Goal: Task Accomplishment & Management: Manage account settings

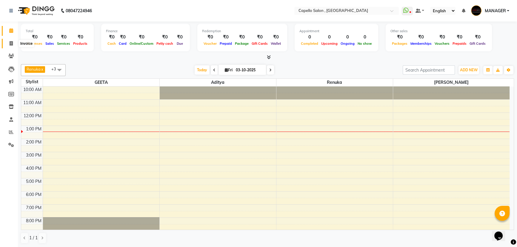
click at [9, 45] on span at bounding box center [11, 43] width 10 height 7
select select "831"
select select "service"
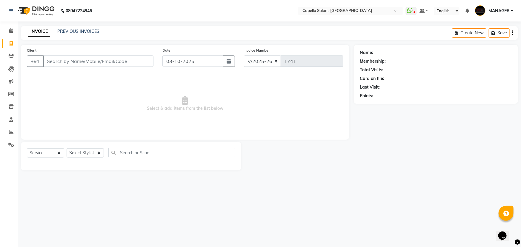
click at [72, 62] on input "Client" at bounding box center [98, 60] width 110 height 11
type input "CHINU"
click at [132, 64] on button "Add Client" at bounding box center [138, 60] width 31 height 11
select select "7"
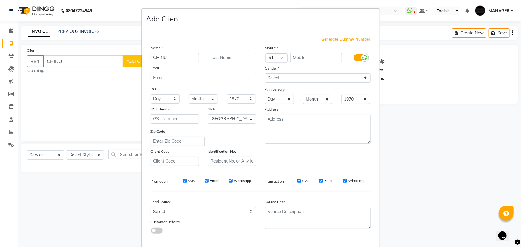
click at [65, 60] on ngb-modal-window "Add Client Generate Dummy Number Name CHINU Email DOB Day 01 02 03 04 05 06 07 …" at bounding box center [260, 123] width 521 height 247
click at [385, 13] on ngb-modal-window "Add Client Generate Dummy Number Name CHINU Email DOB Day 01 02 03 04 05 06 07 …" at bounding box center [260, 123] width 521 height 247
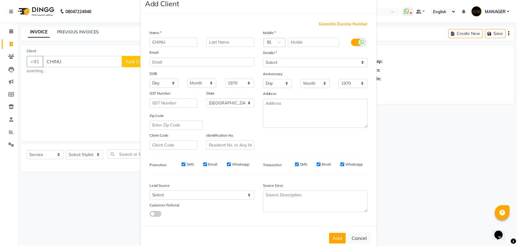
scroll to position [30, 0]
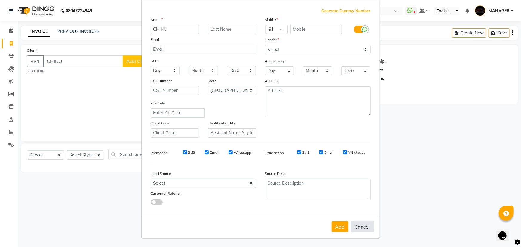
click at [360, 227] on button "Cancel" at bounding box center [362, 226] width 23 height 11
select select
select select "null"
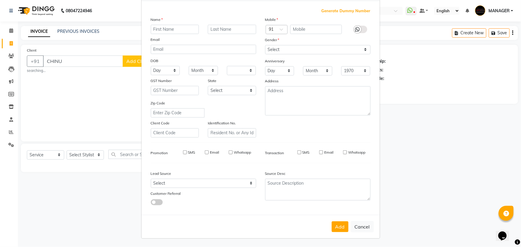
select select
checkbox input "false"
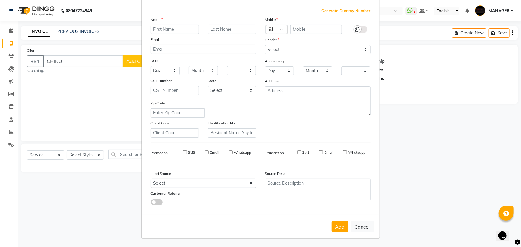
checkbox input "false"
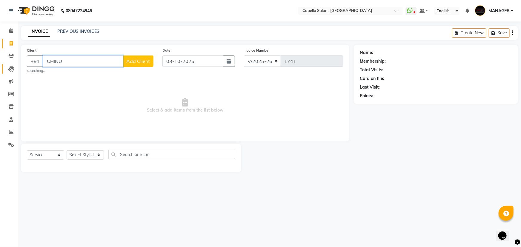
click at [7, 66] on app-home "08047224946 Select Location × Capello Salon , [GEOGRAPHIC_DATA] 36 Mall WhatsAp…" at bounding box center [260, 90] width 521 height 181
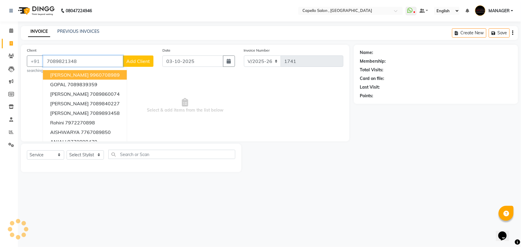
type input "7089821348"
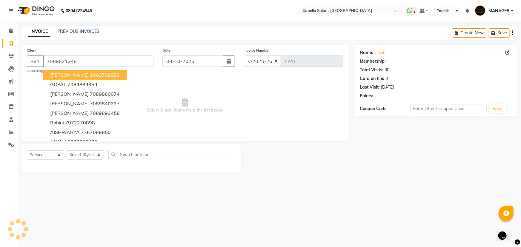
select select "1: Object"
click at [244, 107] on span "Select & add items from the list below" at bounding box center [185, 106] width 316 height 60
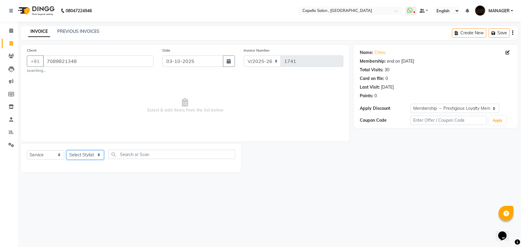
click at [82, 156] on select "Select Stylist [PERSON_NAME] [PERSON_NAME] GEETA [PERSON_NAME] KIRAN MANAGER [P…" at bounding box center [85, 154] width 37 height 9
select select "83796"
click at [67, 150] on select "Select Stylist [PERSON_NAME] [PERSON_NAME] GEETA [PERSON_NAME] KIRAN MANAGER [P…" at bounding box center [85, 154] width 37 height 9
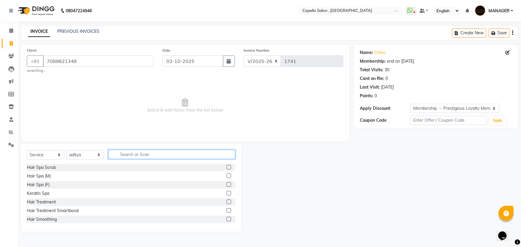
click at [129, 152] on input "text" at bounding box center [171, 154] width 127 height 9
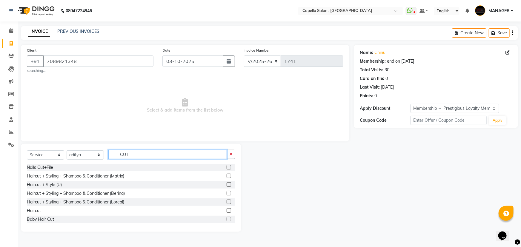
type input "CUT"
click at [226, 210] on label at bounding box center [228, 210] width 4 height 4
click at [226, 210] on input "checkbox" at bounding box center [228, 211] width 4 height 4
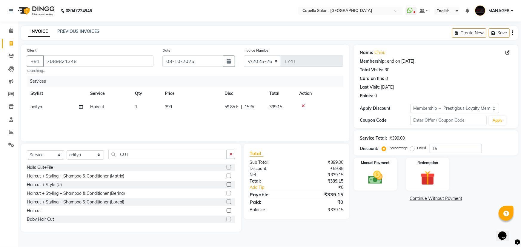
checkbox input "false"
click at [182, 112] on td "399" at bounding box center [191, 106] width 60 height 13
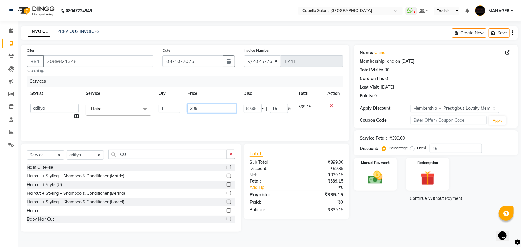
drag, startPoint x: 197, startPoint y: 106, endPoint x: 138, endPoint y: 107, distance: 58.8
click at [137, 107] on tr "aditya ADMIN akash [PERSON_NAME] GEETA [PERSON_NAME] KIRAN MANAGER MUKESH PANKA…" at bounding box center [185, 111] width 316 height 23
type input "500"
click at [214, 121] on div "Services Stylist Service Qty Price Disc Total Action aditya ADMIN akash [PERSON…" at bounding box center [185, 106] width 316 height 60
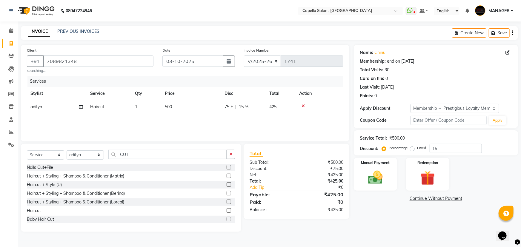
click at [194, 100] on th "Price" at bounding box center [191, 93] width 60 height 13
click at [195, 106] on td "500" at bounding box center [191, 106] width 60 height 13
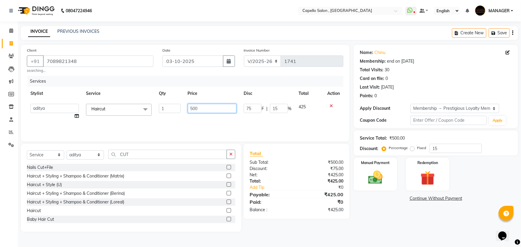
drag, startPoint x: 202, startPoint y: 106, endPoint x: 163, endPoint y: 108, distance: 39.7
click at [163, 108] on tr "aditya ADMIN akash [PERSON_NAME] GEETA [PERSON_NAME] KIRAN MANAGER MUKESH PANKA…" at bounding box center [185, 111] width 316 height 23
type input "300"
click at [182, 116] on div "Services Stylist Service Qty Price Disc Total Action aditya ADMIN akash [PERSON…" at bounding box center [185, 106] width 316 height 60
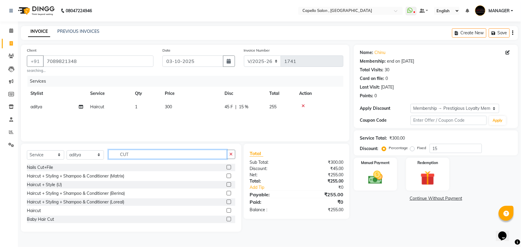
drag, startPoint x: 129, startPoint y: 152, endPoint x: 88, endPoint y: 154, distance: 40.9
click at [88, 154] on div "Select Service Product Membership Package Voucher Prepaid Gift Card Select Styl…" at bounding box center [131, 157] width 208 height 14
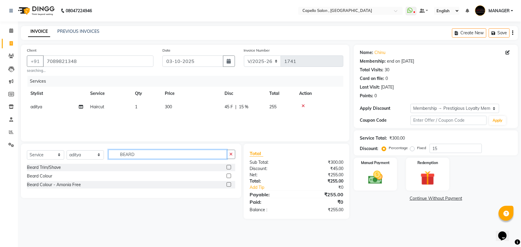
type input "BEARD"
click at [228, 166] on label at bounding box center [228, 167] width 4 height 4
click at [228, 166] on input "checkbox" at bounding box center [228, 168] width 4 height 4
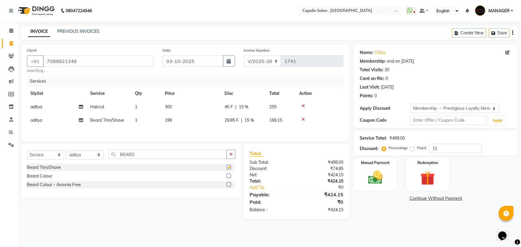
checkbox input "false"
drag, startPoint x: 98, startPoint y: 155, endPoint x: 85, endPoint y: 155, distance: 13.7
click at [91, 155] on div "Select Service Product Membership Package Voucher Prepaid Gift Card Select Styl…" at bounding box center [131, 157] width 208 height 14
drag, startPoint x: 82, startPoint y: 155, endPoint x: 81, endPoint y: 151, distance: 4.3
click at [82, 155] on select "Select Stylist [PERSON_NAME] [PERSON_NAME] GEETA [PERSON_NAME] KIRAN MANAGER [P…" at bounding box center [85, 154] width 37 height 9
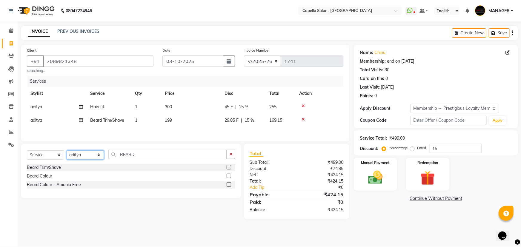
click at [67, 151] on select "Select Stylist [PERSON_NAME] [PERSON_NAME] GEETA [PERSON_NAME] KIRAN MANAGER [P…" at bounding box center [85, 154] width 37 height 9
click at [146, 109] on td "1" at bounding box center [146, 106] width 30 height 13
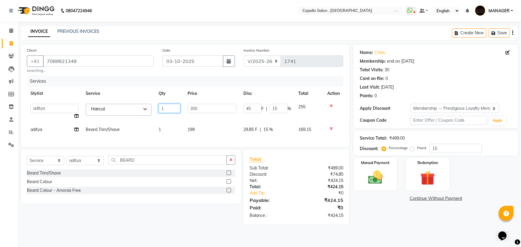
drag, startPoint x: 168, startPoint y: 109, endPoint x: 152, endPoint y: 110, distance: 15.9
click at [152, 111] on tr "aditya ADMIN akash [PERSON_NAME] GEETA [PERSON_NAME] KIRAN MANAGER MUKESH PANKA…" at bounding box center [185, 111] width 316 height 23
type input "2"
click at [158, 74] on div "Client [PHONE_NUMBER] searching... Date [DATE] Invoice Number V/2025 V/[PHONE_N…" at bounding box center [185, 96] width 328 height 102
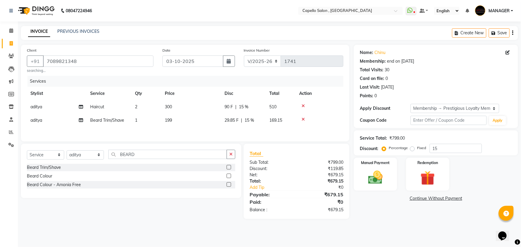
click at [198, 119] on td "199" at bounding box center [191, 120] width 60 height 13
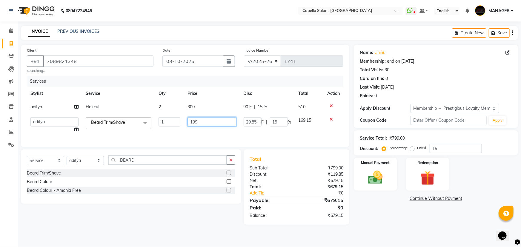
drag, startPoint x: 198, startPoint y: 119, endPoint x: 168, endPoint y: 121, distance: 30.2
click at [168, 123] on tr "aditya ADMIN akash [PERSON_NAME] GEETA [PERSON_NAME] KIRAN MANAGER MUKESH PANKA…" at bounding box center [185, 125] width 316 height 23
type input "200"
click at [214, 82] on div "Services" at bounding box center [187, 81] width 320 height 11
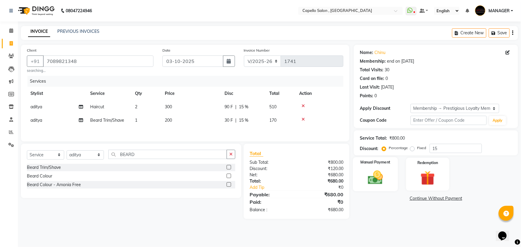
click at [381, 183] on img at bounding box center [375, 177] width 24 height 17
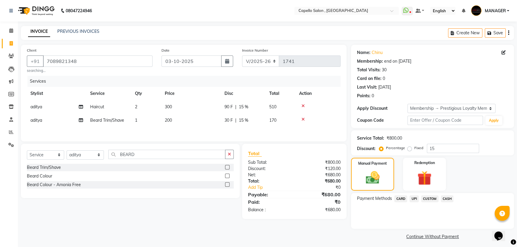
click at [447, 197] on span "CASH" at bounding box center [447, 198] width 13 height 7
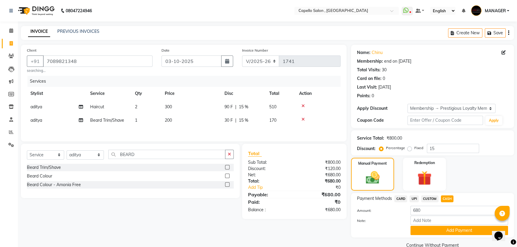
scroll to position [11, 0]
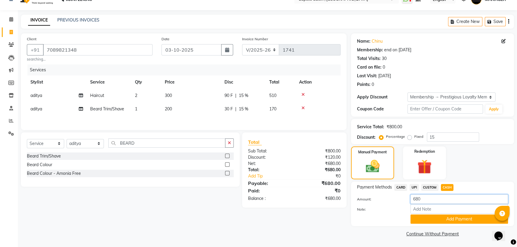
drag, startPoint x: 414, startPoint y: 198, endPoint x: 388, endPoint y: 200, distance: 26.6
click at [388, 200] on div "Amount: 680" at bounding box center [432, 200] width 160 height 10
type input "500"
click at [424, 219] on button "Add Payment" at bounding box center [459, 218] width 98 height 9
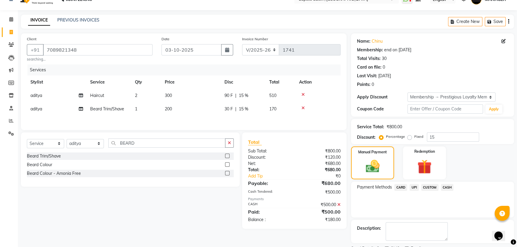
click at [409, 185] on div "UPI" at bounding box center [413, 188] width 12 height 8
click at [411, 186] on span "UPI" at bounding box center [413, 187] width 9 height 7
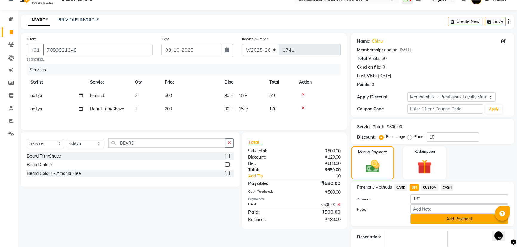
click at [422, 219] on button "Add Payment" at bounding box center [459, 218] width 98 height 9
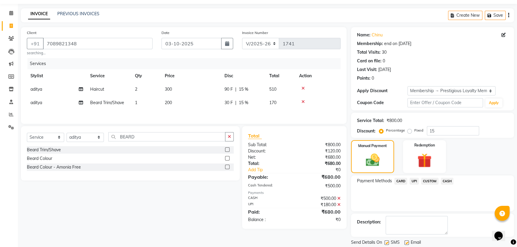
scroll to position [36, 0]
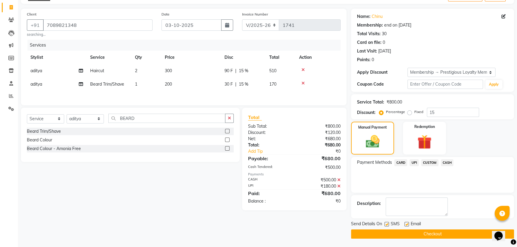
click at [411, 235] on button "Checkout" at bounding box center [432, 233] width 163 height 9
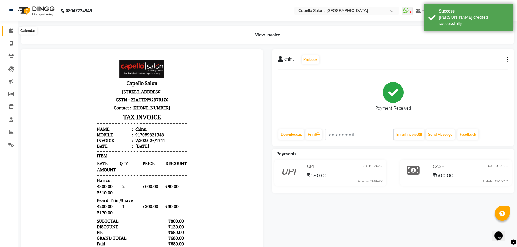
drag, startPoint x: 10, startPoint y: 31, endPoint x: 52, endPoint y: 0, distance: 52.4
click at [10, 31] on icon at bounding box center [11, 30] width 4 height 4
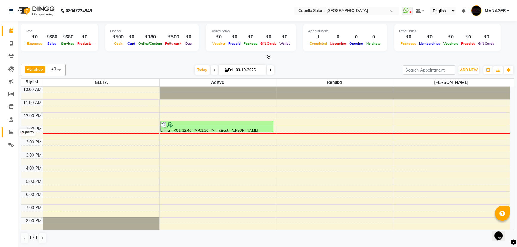
click at [8, 129] on span at bounding box center [11, 132] width 10 height 7
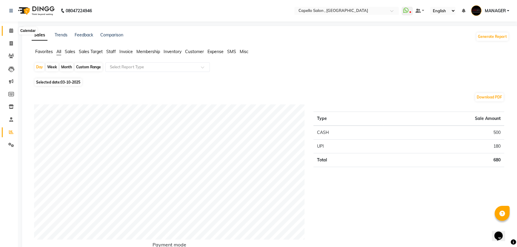
click at [12, 32] on icon at bounding box center [11, 30] width 4 height 4
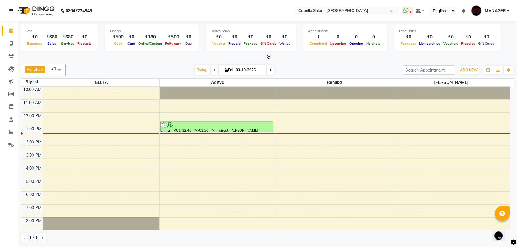
click at [57, 68] on span at bounding box center [59, 69] width 12 height 11
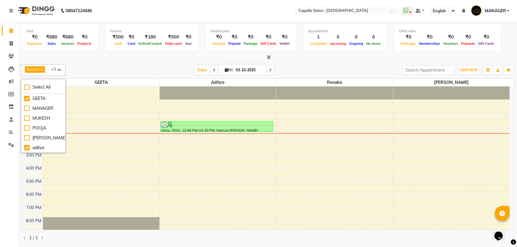
click at [57, 68] on span at bounding box center [59, 69] width 12 height 11
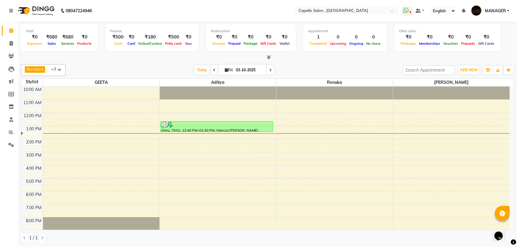
click at [57, 68] on span at bounding box center [59, 69] width 12 height 11
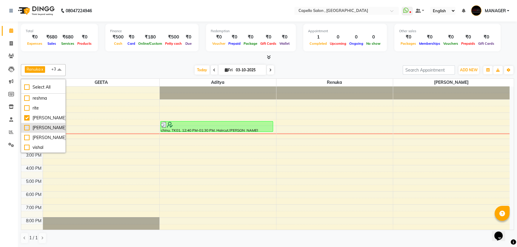
scroll to position [124, 0]
click at [268, 56] on icon at bounding box center [269, 57] width 4 height 4
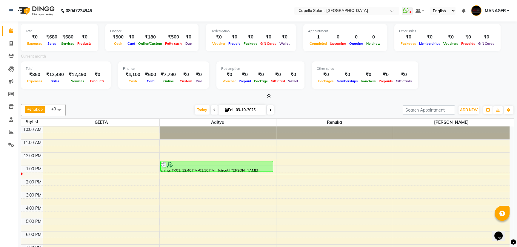
click at [270, 95] on icon at bounding box center [269, 96] width 4 height 4
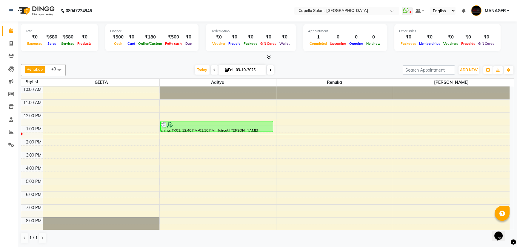
click at [59, 68] on span at bounding box center [59, 69] width 12 height 11
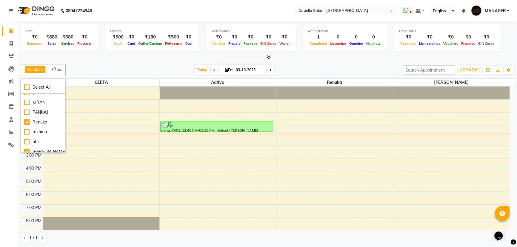
scroll to position [70, 0]
drag, startPoint x: 118, startPoint y: 57, endPoint x: 112, endPoint y: 59, distance: 6.8
click at [114, 59] on div at bounding box center [267, 57] width 493 height 6
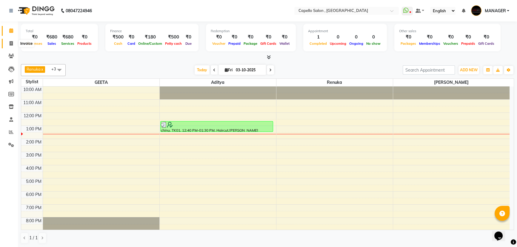
click at [14, 45] on span at bounding box center [11, 43] width 10 height 7
select select "service"
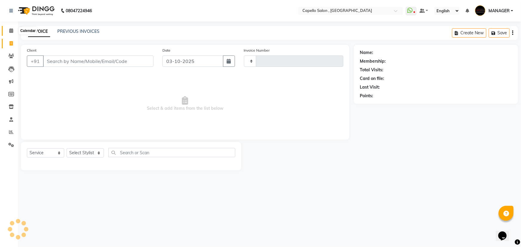
type input "1742"
drag, startPoint x: 13, startPoint y: 29, endPoint x: 16, endPoint y: 38, distance: 9.2
click at [13, 29] on span at bounding box center [11, 30] width 10 height 7
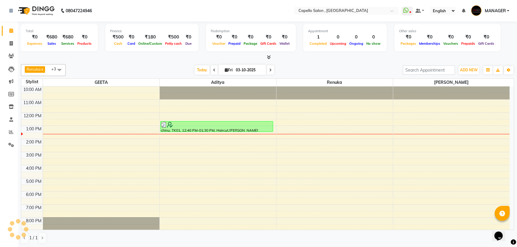
click at [60, 67] on span at bounding box center [59, 69] width 12 height 11
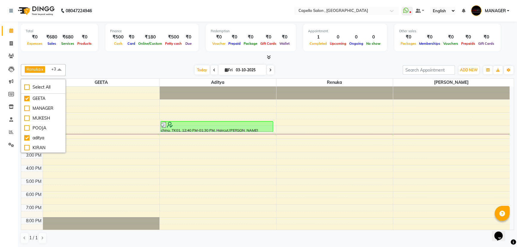
click at [120, 63] on div "Renuka x aditya x [PERSON_NAME] x GEETA x +3 Select All GEETA MANAGER MUKESH PO…" at bounding box center [267, 154] width 493 height 184
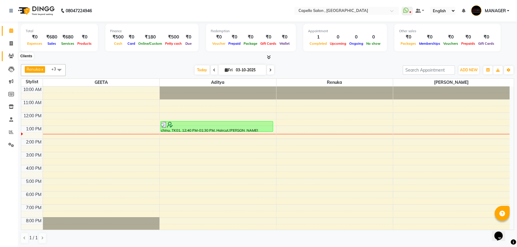
click at [9, 56] on icon at bounding box center [11, 56] width 6 height 4
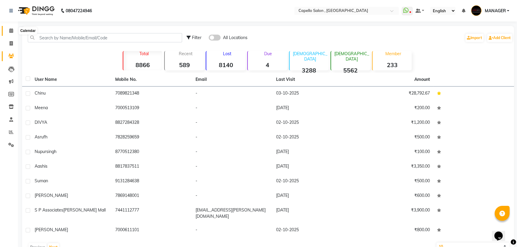
click at [13, 33] on icon at bounding box center [11, 30] width 4 height 4
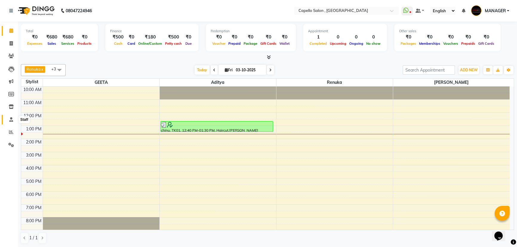
click at [10, 118] on icon at bounding box center [11, 119] width 4 height 4
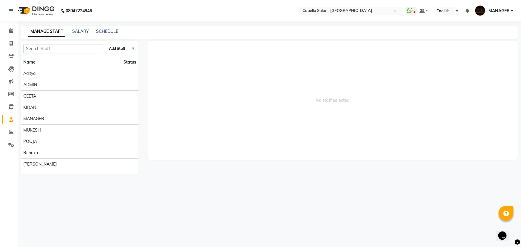
click at [111, 48] on button "Add Staff" at bounding box center [116, 49] width 21 height 10
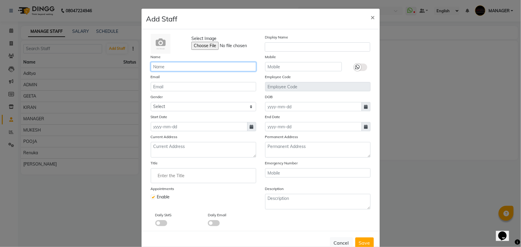
click at [186, 64] on input "text" at bounding box center [203, 66] width 105 height 9
type input "[PERSON_NAME]"
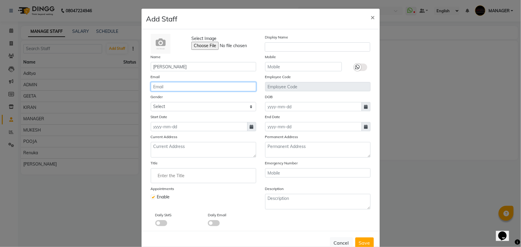
click at [218, 89] on input "email" at bounding box center [203, 86] width 105 height 9
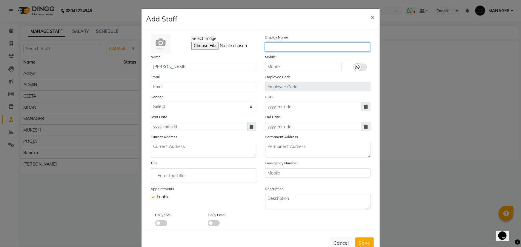
click at [298, 47] on input "text" at bounding box center [317, 46] width 105 height 9
type input "RAHUL"
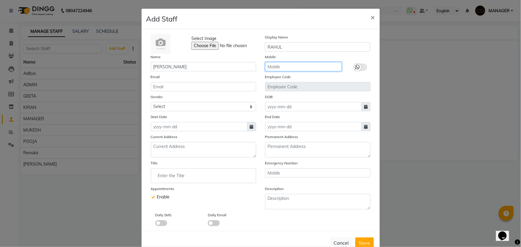
click at [274, 68] on input "text" at bounding box center [303, 66] width 77 height 9
type input "9630320562"
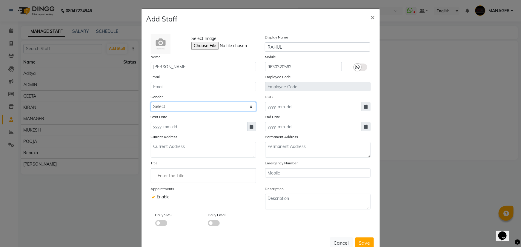
click at [171, 106] on select "Select [DEMOGRAPHIC_DATA] [DEMOGRAPHIC_DATA] Other Prefer Not To Say" at bounding box center [203, 106] width 105 height 9
select select "[DEMOGRAPHIC_DATA]"
click at [151, 102] on select "Select [DEMOGRAPHIC_DATA] [DEMOGRAPHIC_DATA] Other Prefer Not To Say" at bounding box center [203, 106] width 105 height 9
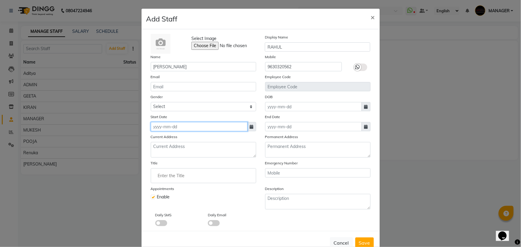
click at [187, 127] on input at bounding box center [199, 126] width 97 height 9
select select "10"
select select "2025"
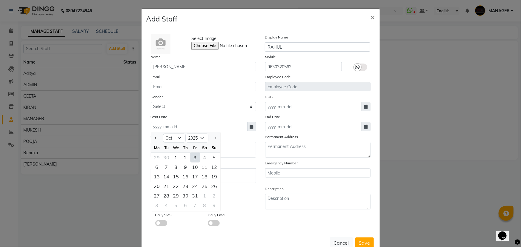
click at [195, 159] on div "3" at bounding box center [195, 158] width 10 height 10
type input "03-10-2025"
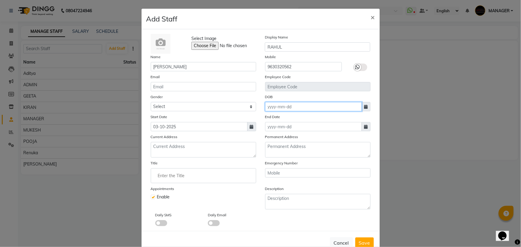
click at [280, 110] on input at bounding box center [313, 106] width 97 height 9
select select "10"
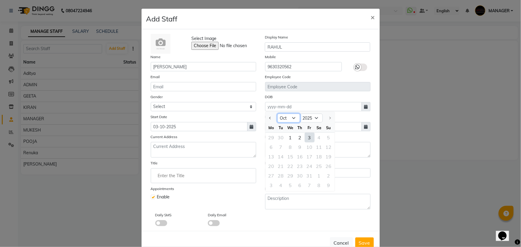
click at [292, 119] on select "Jan Feb Mar Apr May Jun [DATE] Aug Sep Oct" at bounding box center [288, 118] width 23 height 9
click at [277, 114] on select "Jan Feb Mar Apr May Jun [DATE] Aug Sep Oct" at bounding box center [288, 118] width 23 height 9
click at [312, 118] on select "1920 1921 1922 1923 1924 1925 1926 1927 1928 1929 1930 1931 1932 1933 1934 1935…" at bounding box center [311, 118] width 23 height 9
select select "2005"
click at [300, 114] on select "1920 1921 1922 1923 1924 1925 1926 1927 1928 1929 1930 1931 1932 1933 1934 1935…" at bounding box center [311, 118] width 23 height 9
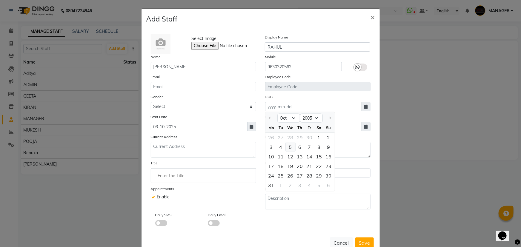
click at [286, 148] on div "5" at bounding box center [290, 147] width 10 height 10
type input "[DATE]"
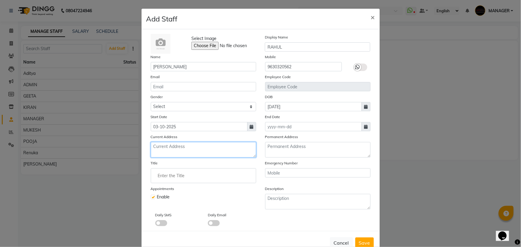
click at [200, 152] on textarea at bounding box center [203, 150] width 105 height 16
type textarea "[PERSON_NAME] NAGAR"
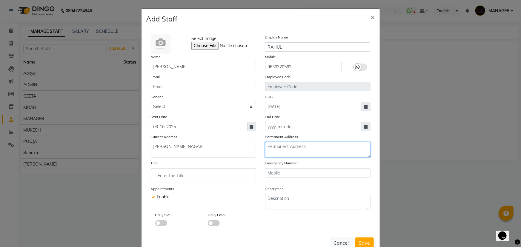
click at [274, 148] on textarea at bounding box center [317, 150] width 105 height 16
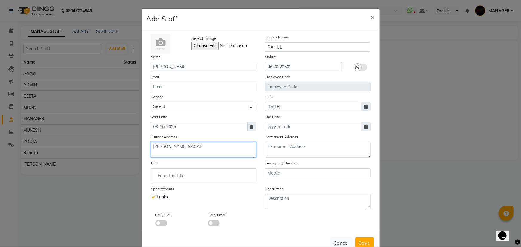
drag, startPoint x: 213, startPoint y: 152, endPoint x: 148, endPoint y: 151, distance: 64.7
click at [148, 151] on div "Current Address [PERSON_NAME][GEOGRAPHIC_DATA]" at bounding box center [203, 146] width 114 height 24
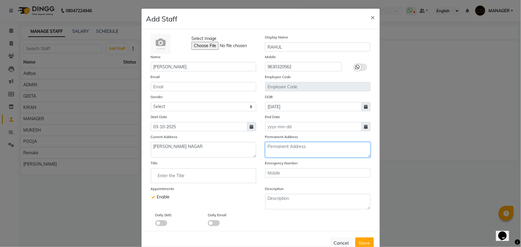
click at [289, 149] on textarea at bounding box center [317, 150] width 105 height 16
paste textarea "[PERSON_NAME] NAGAR"
type textarea "[PERSON_NAME] NAGAR"
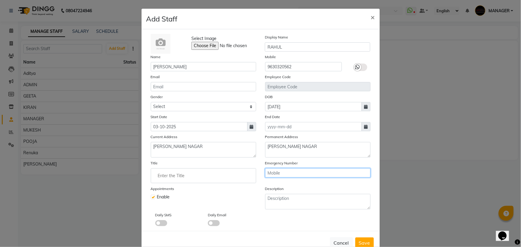
click at [285, 174] on input "text" at bounding box center [317, 172] width 105 height 9
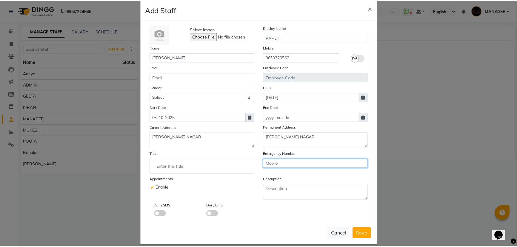
scroll to position [17, 0]
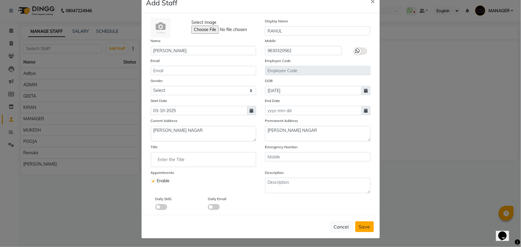
click at [366, 224] on span "Save" at bounding box center [364, 227] width 11 height 6
select select
checkbox input "false"
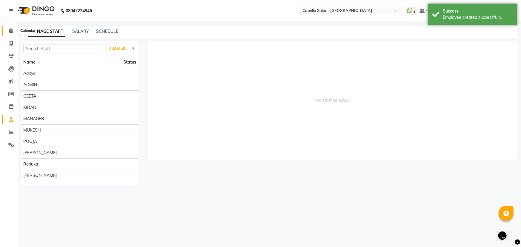
click at [6, 31] on span at bounding box center [11, 30] width 10 height 7
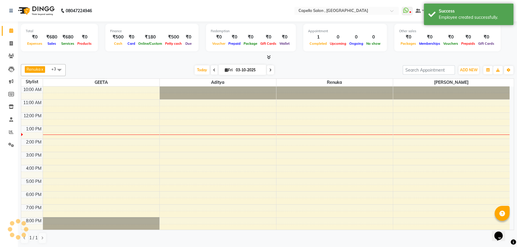
scroll to position [15, 0]
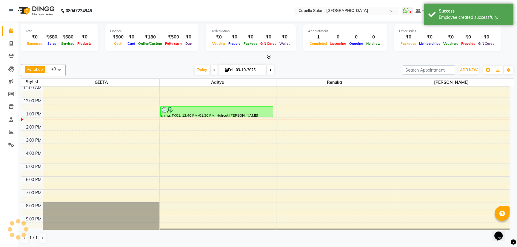
click at [60, 70] on span at bounding box center [59, 69] width 12 height 11
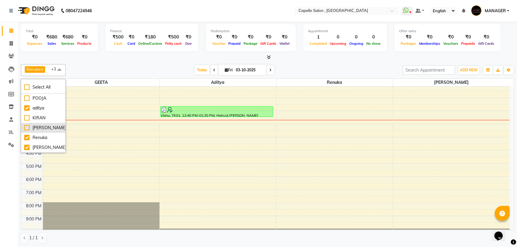
scroll to position [0, 0]
click at [42, 125] on div "[PERSON_NAME]" at bounding box center [43, 128] width 38 height 6
checkbox input "true"
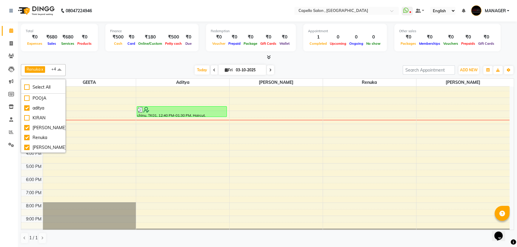
click at [107, 64] on div "Renuka x aditya x [PERSON_NAME] x GEETA x [PERSON_NAME] x +4 Select All GEETA M…" at bounding box center [267, 70] width 493 height 12
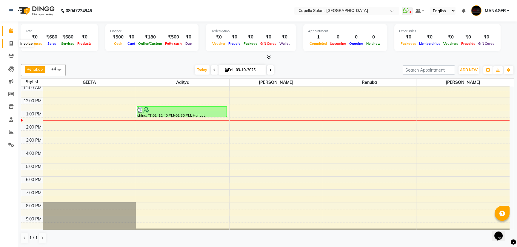
click at [7, 44] on span at bounding box center [11, 43] width 10 height 7
select select "831"
select select "service"
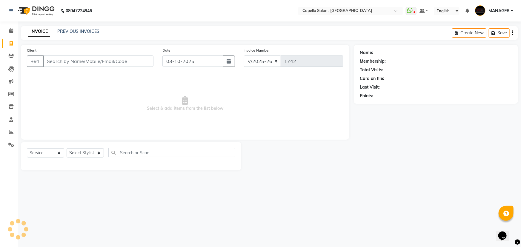
click at [83, 61] on input "Client" at bounding box center [98, 60] width 110 height 11
drag, startPoint x: 91, startPoint y: 152, endPoint x: 92, endPoint y: 143, distance: 9.0
click at [92, 152] on select "Select Stylist [PERSON_NAME] MANAGER MUKESH POOJA [PERSON_NAME] Renuka [PERSON_…" at bounding box center [85, 152] width 37 height 9
select select "14645"
click at [67, 148] on select "Select Stylist [PERSON_NAME] MANAGER MUKESH POOJA [PERSON_NAME] Renuka [PERSON_…" at bounding box center [85, 152] width 37 height 9
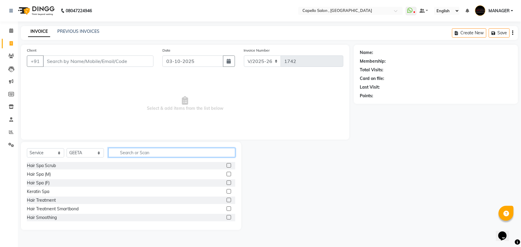
click at [136, 152] on input "text" at bounding box center [171, 152] width 127 height 9
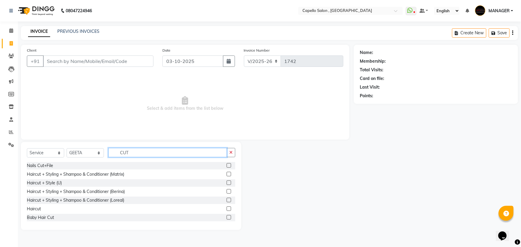
type input "CUT"
click at [226, 173] on label at bounding box center [228, 174] width 4 height 4
click at [226, 173] on input "checkbox" at bounding box center [228, 174] width 4 height 4
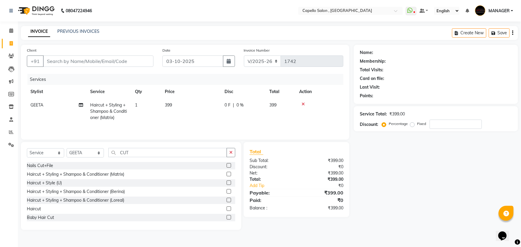
click at [302, 104] on icon at bounding box center [302, 104] width 3 height 4
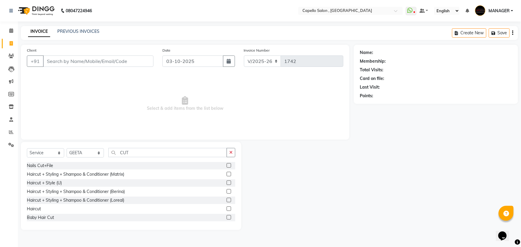
click at [226, 174] on label at bounding box center [228, 174] width 4 height 4
click at [226, 174] on input "checkbox" at bounding box center [228, 174] width 4 height 4
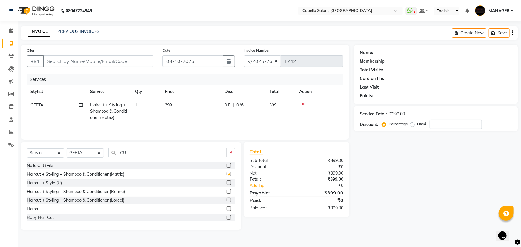
checkbox input "false"
click at [171, 112] on td "399" at bounding box center [191, 111] width 60 height 26
select select "14645"
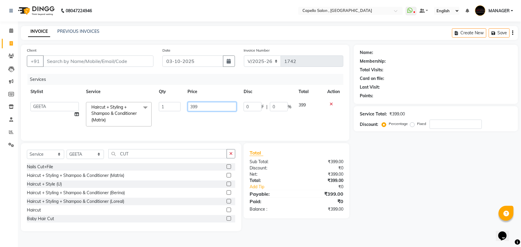
drag, startPoint x: 185, startPoint y: 107, endPoint x: 164, endPoint y: 106, distance: 20.9
click at [164, 106] on tr "aditya ADMIN GEETA KIRAN MANAGER MUKESH POOJA [PERSON_NAME] Renuka [PERSON_NAME…" at bounding box center [185, 114] width 316 height 32
type input "500"
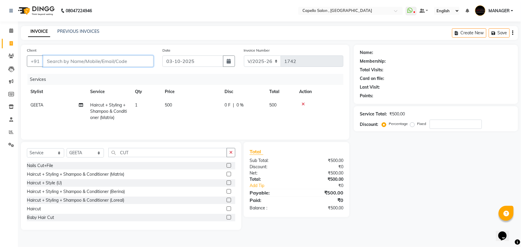
click at [143, 59] on input "Client" at bounding box center [98, 60] width 110 height 11
type input "9"
type input "0"
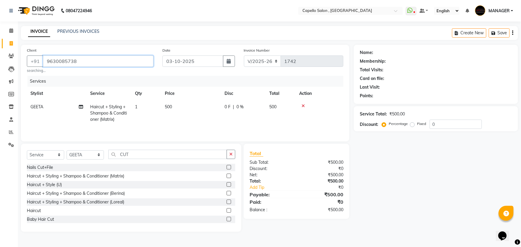
type input "9630085738"
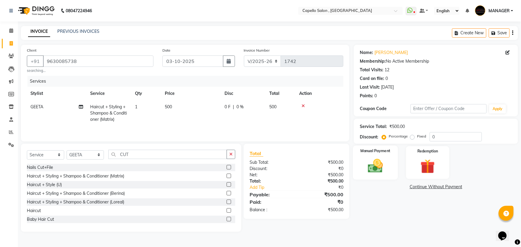
click at [387, 166] on img at bounding box center [375, 165] width 24 height 17
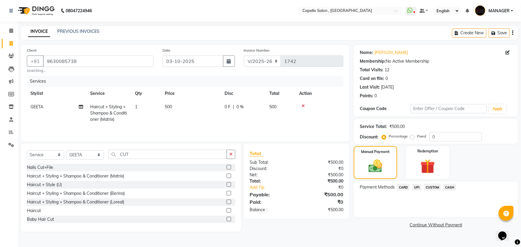
click at [417, 188] on span "UPI" at bounding box center [416, 187] width 9 height 7
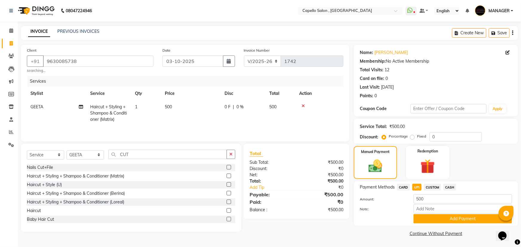
click at [438, 187] on span "CUSTOM" at bounding box center [432, 187] width 17 height 7
click at [447, 186] on span "CASH" at bounding box center [449, 187] width 13 height 7
click at [393, 150] on div "Manual Payment" at bounding box center [375, 163] width 45 height 34
click at [451, 217] on button "Add Payment" at bounding box center [462, 218] width 98 height 9
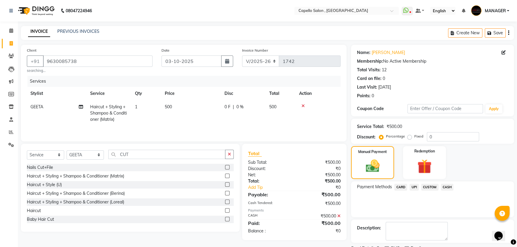
scroll to position [24, 0]
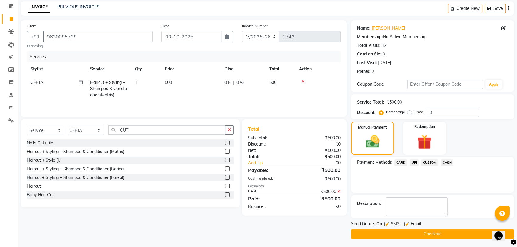
click at [438, 235] on button "Checkout" at bounding box center [432, 233] width 163 height 9
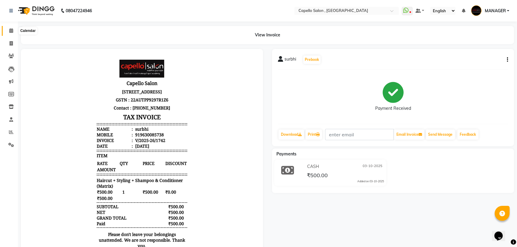
click at [13, 29] on span at bounding box center [11, 30] width 10 height 7
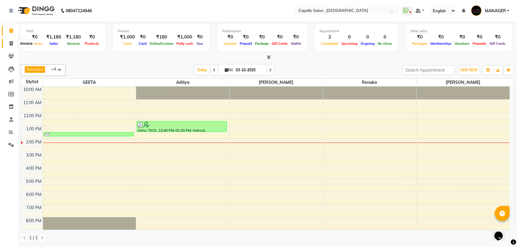
click at [16, 46] on span at bounding box center [11, 43] width 10 height 7
select select "service"
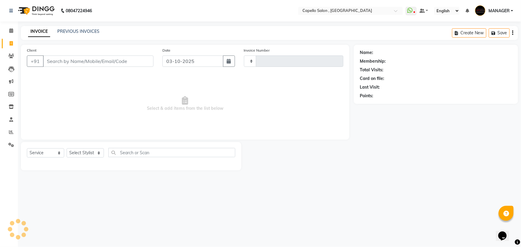
type input "1743"
select select "831"
click at [75, 33] on link "PREVIOUS INVOICES" at bounding box center [78, 31] width 42 height 5
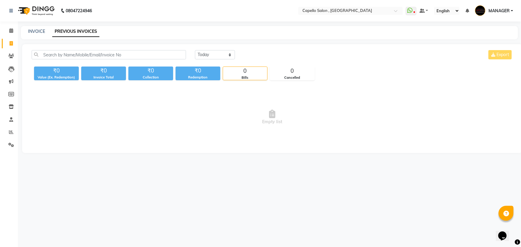
click at [76, 30] on link "PREVIOUS INVOICES" at bounding box center [75, 31] width 47 height 11
